Goal: Task Accomplishment & Management: Manage account settings

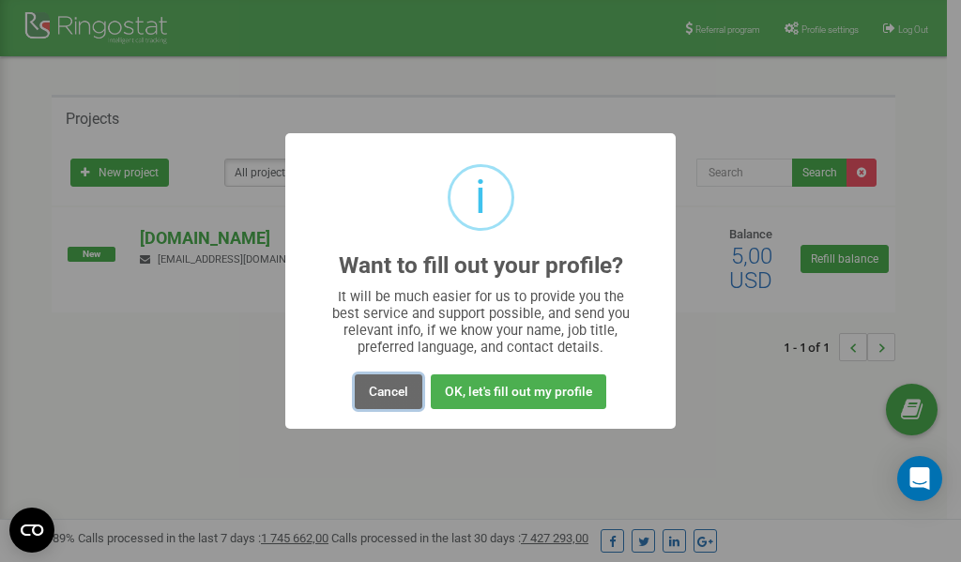
click at [383, 390] on button "Cancel" at bounding box center [389, 392] width 68 height 35
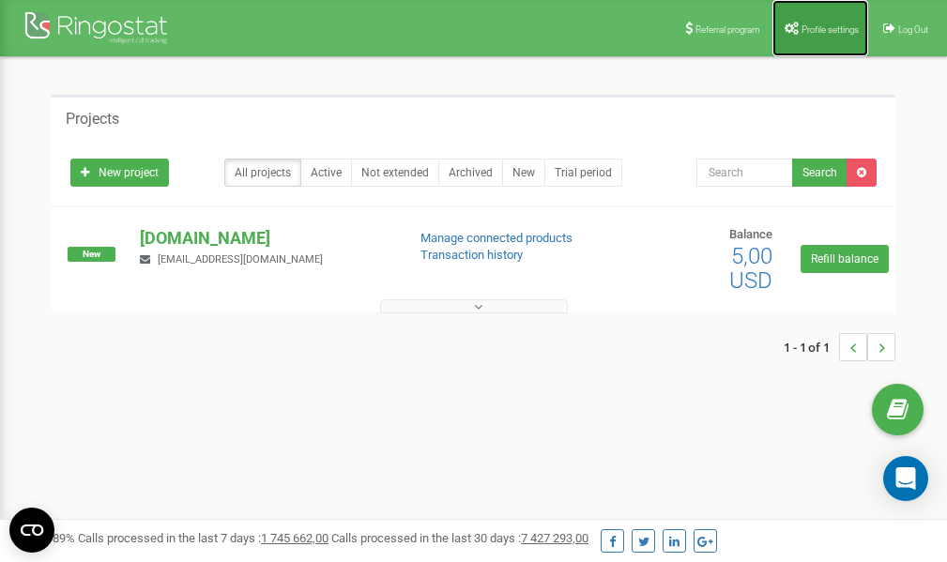
click at [811, 22] on link "Profile settings" at bounding box center [821, 28] width 96 height 56
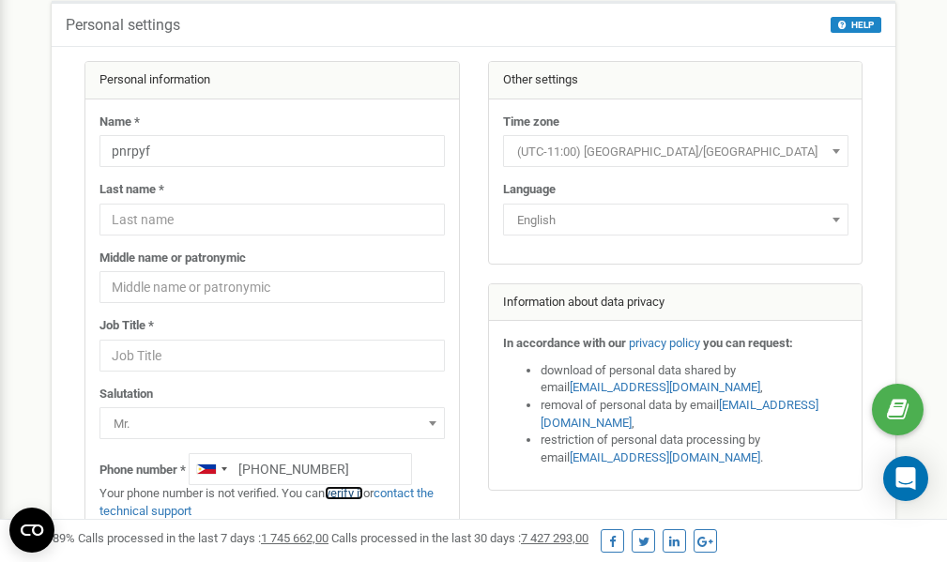
click at [356, 493] on link "verify it" at bounding box center [344, 493] width 38 height 14
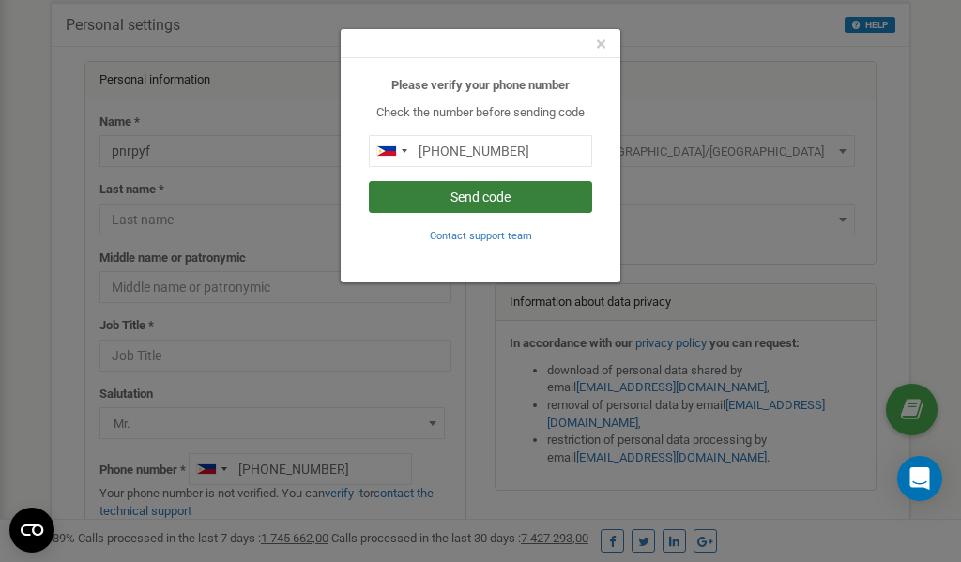
click at [484, 198] on button "Send code" at bounding box center [480, 197] width 223 height 32
